Goal: Transaction & Acquisition: Purchase product/service

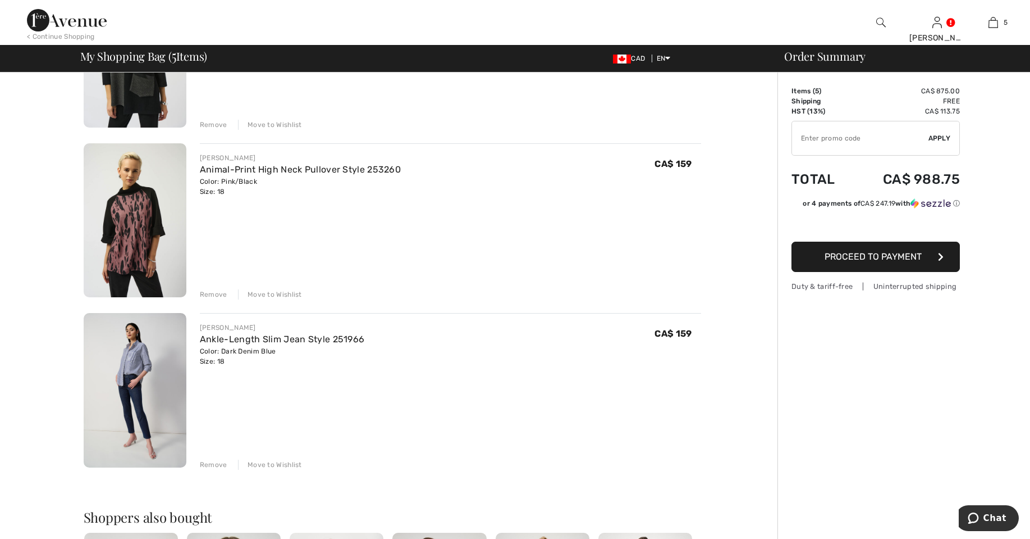
scroll to position [532, 0]
click at [1011, 42] on div "5 Added to Bag Joseph Ribkoff Cowl Neck Plaid Pullover Style 253265 CA$ 159 Col…" at bounding box center [993, 22] width 56 height 45
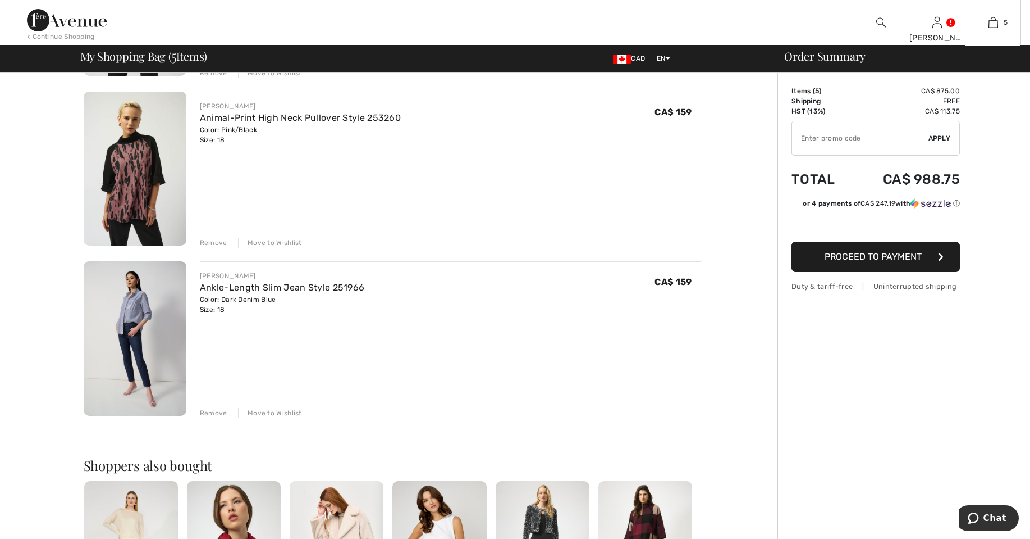
scroll to position [585, 0]
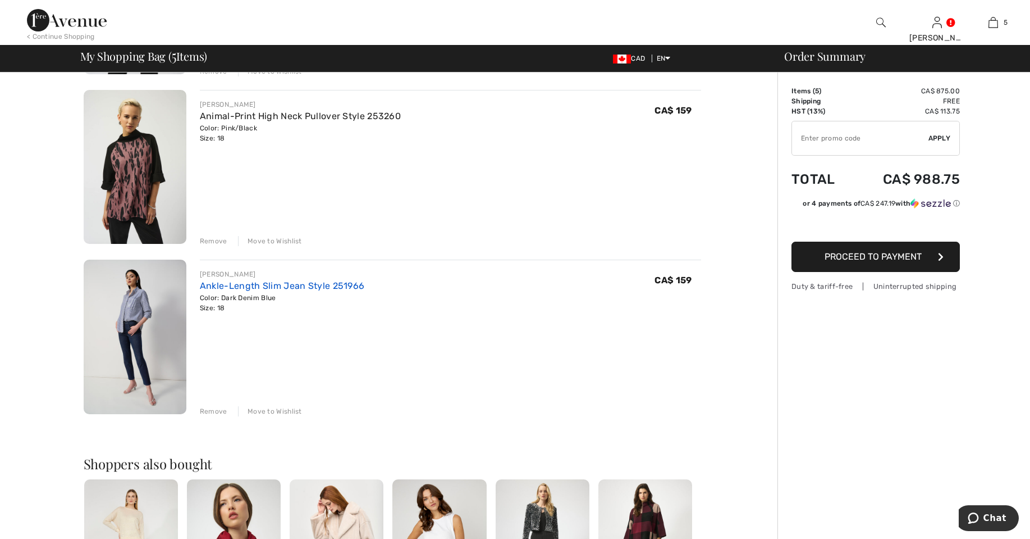
click at [270, 286] on link "Ankle-Length Slim Jean Style 251966" at bounding box center [282, 285] width 165 height 11
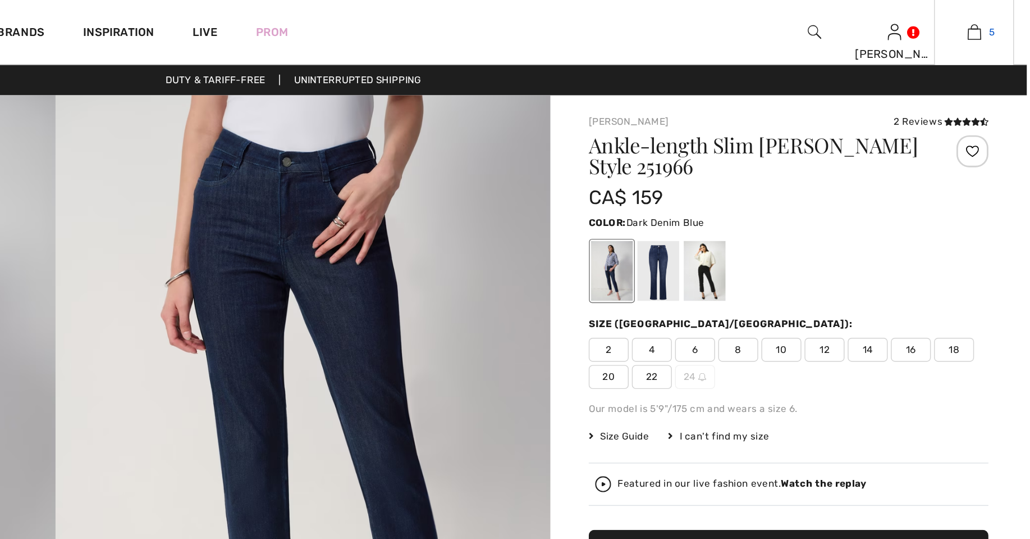
click at [996, 22] on img at bounding box center [994, 22] width 10 height 13
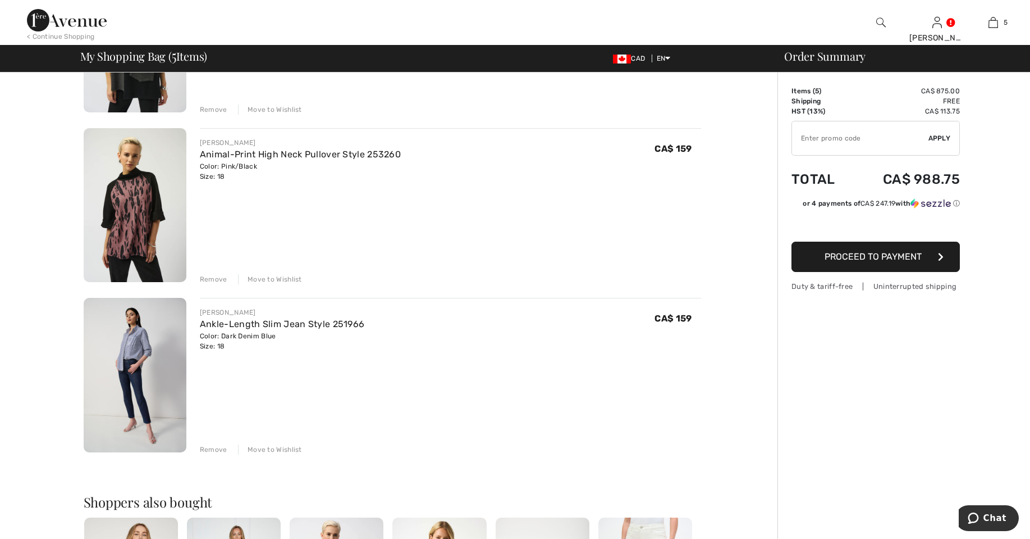
scroll to position [547, 0]
click at [306, 149] on link "Animal-Print High Neck Pullover Style 253260" at bounding box center [300, 153] width 201 height 11
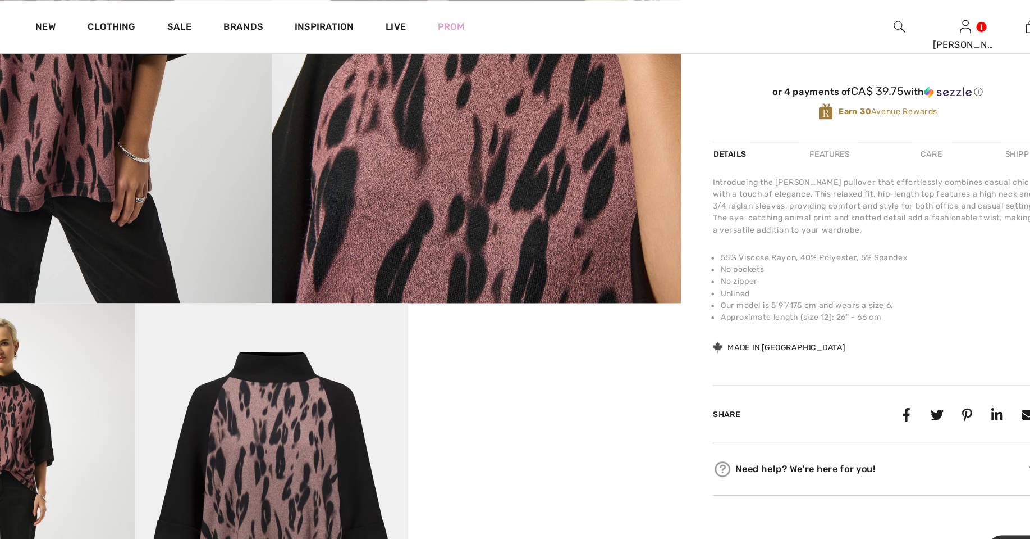
scroll to position [328, 0]
